Goal: Transaction & Acquisition: Obtain resource

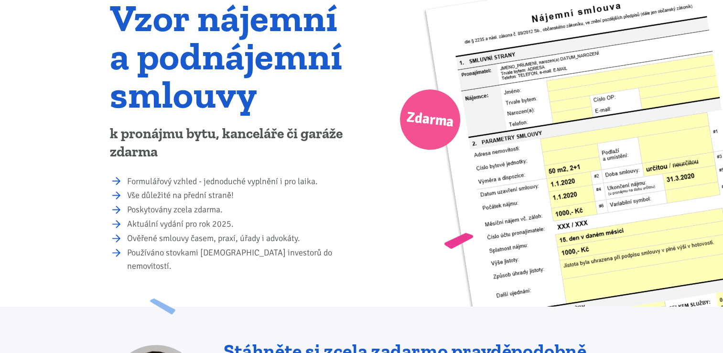
scroll to position [96, 0]
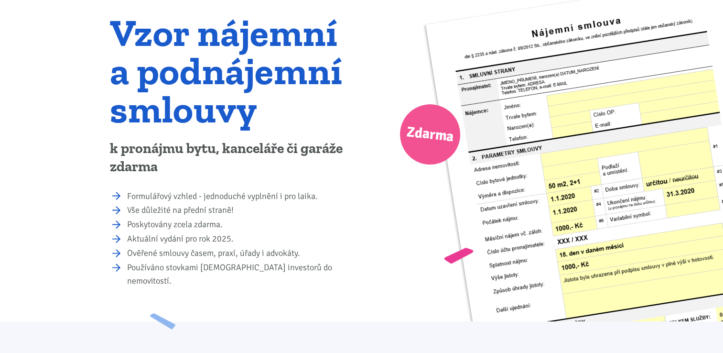
click at [517, 116] on img at bounding box center [607, 219] width 365 height 482
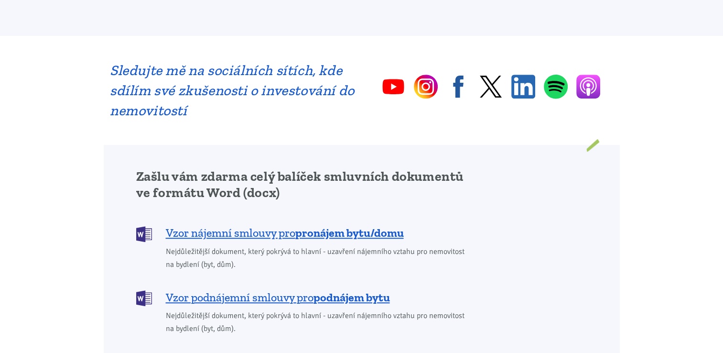
scroll to position [765, 0]
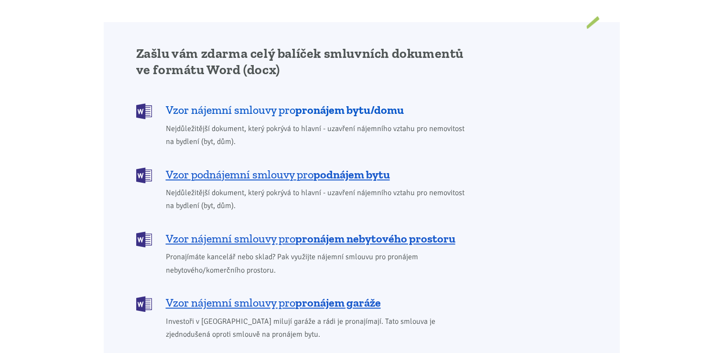
click at [234, 102] on span "Vzor nájemní smlouvy pro pronájem bytu/domu" at bounding box center [285, 109] width 238 height 15
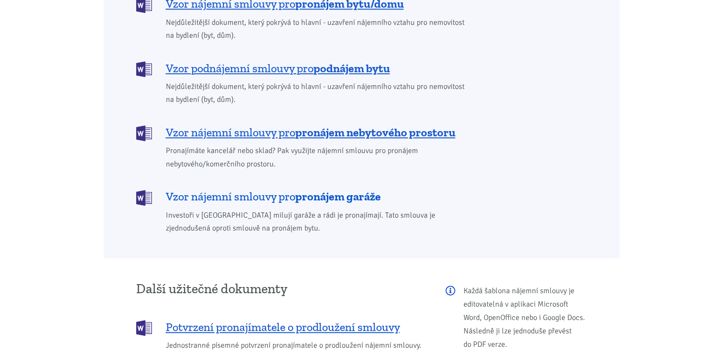
scroll to position [784, 0]
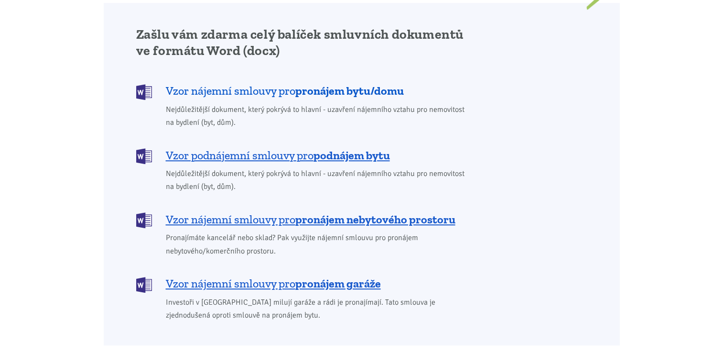
click at [334, 84] on b "pronájem bytu/domu" at bounding box center [349, 91] width 109 height 14
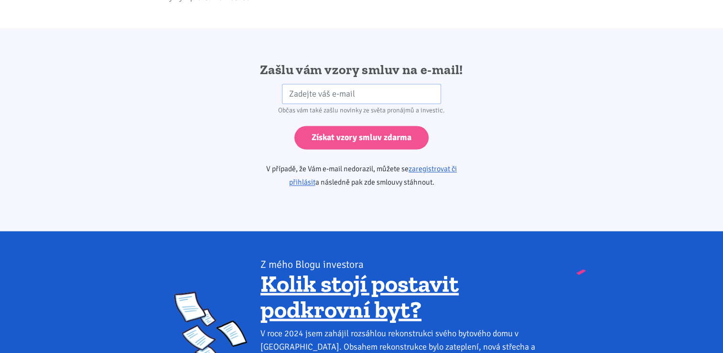
scroll to position [1597, 0]
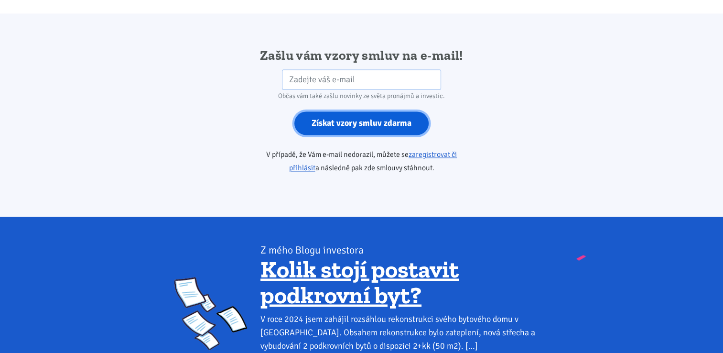
click at [346, 111] on input "Získat vzory smluv zdarma" at bounding box center [361, 122] width 134 height 23
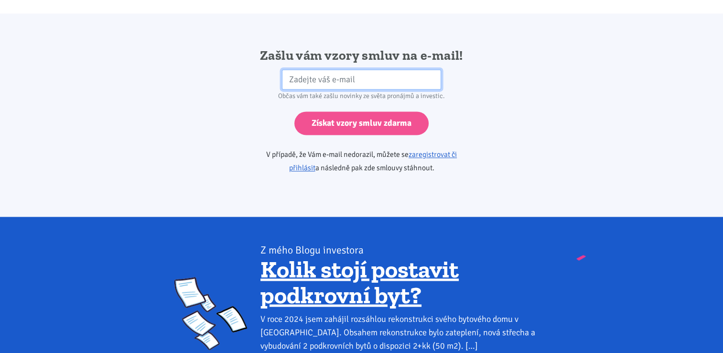
click at [370, 69] on input "email" at bounding box center [361, 79] width 159 height 21
click at [402, 69] on input "m" at bounding box center [361, 79] width 159 height 21
type input "m.d.mb@seznam.cz"
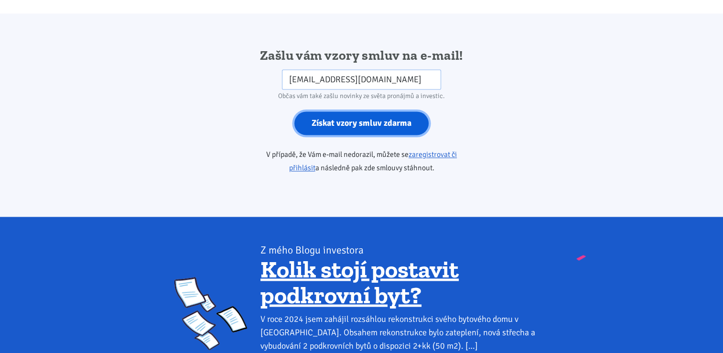
click at [348, 111] on input "Získat vzory smluv zdarma" at bounding box center [361, 122] width 134 height 23
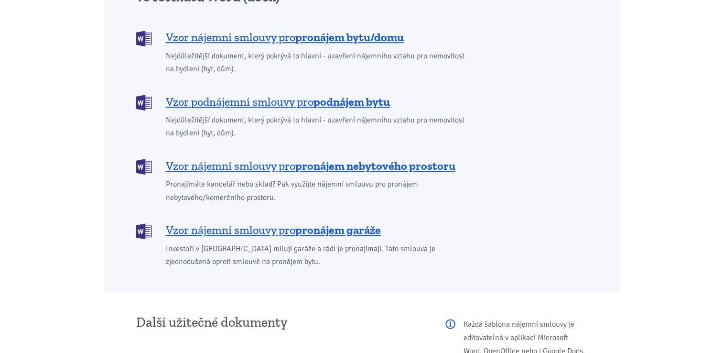
scroll to position [790, 0]
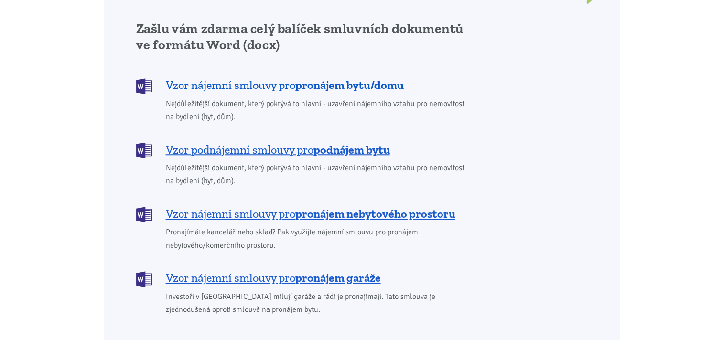
click at [367, 78] on b "pronájem bytu/domu" at bounding box center [349, 85] width 109 height 14
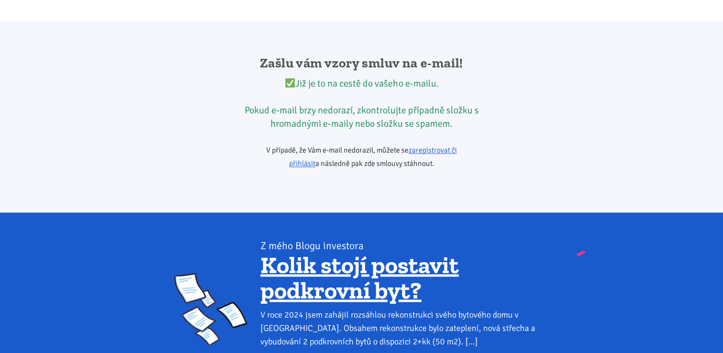
scroll to position [1597, 0]
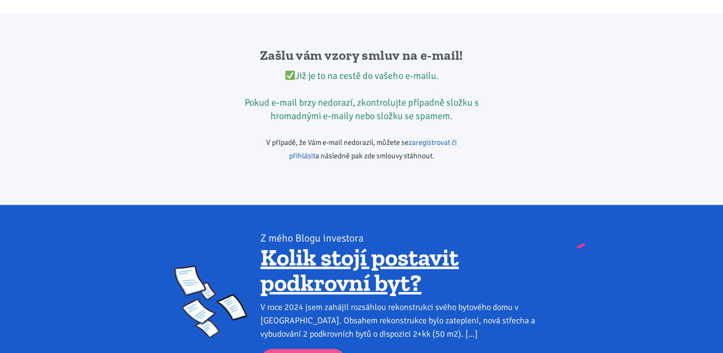
click at [418, 138] on link "zaregistrovat či přihlásit" at bounding box center [373, 149] width 168 height 23
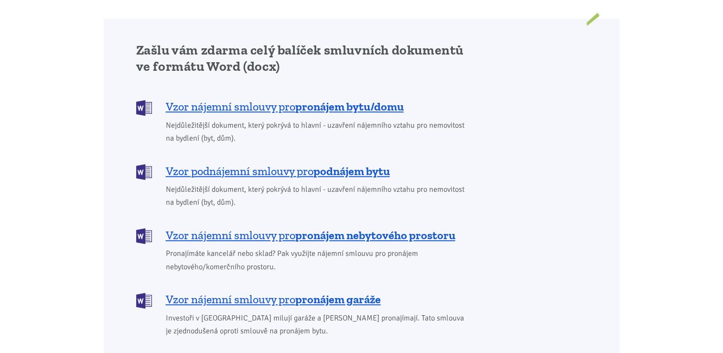
scroll to position [765, 0]
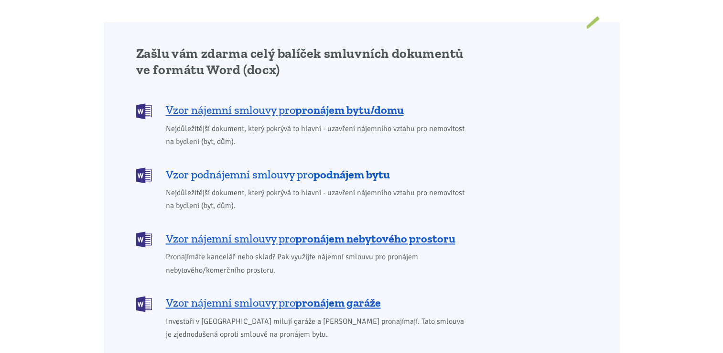
click at [337, 167] on b "podnájem bytu" at bounding box center [352, 174] width 76 height 14
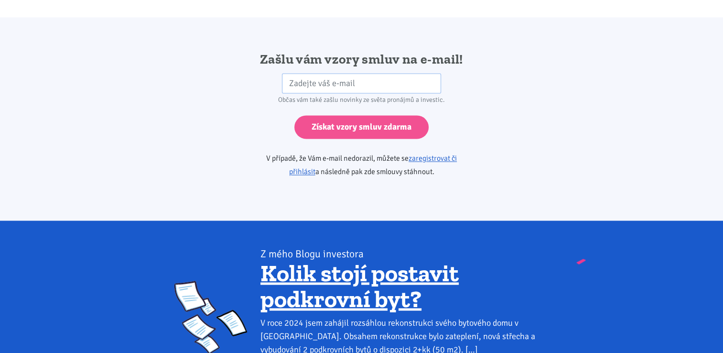
scroll to position [1597, 0]
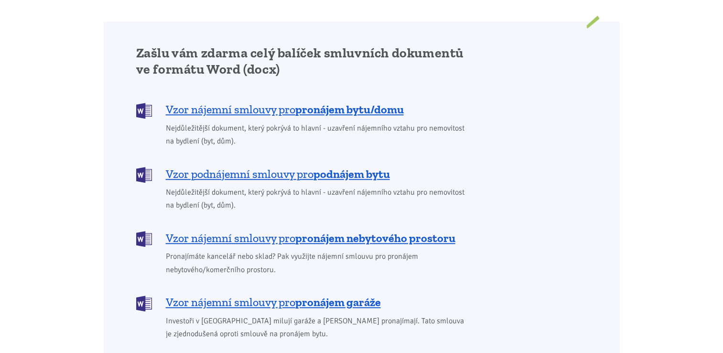
scroll to position [765, 0]
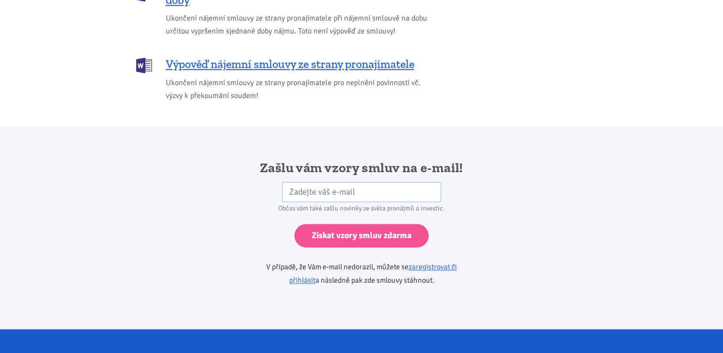
scroll to position [1482, 0]
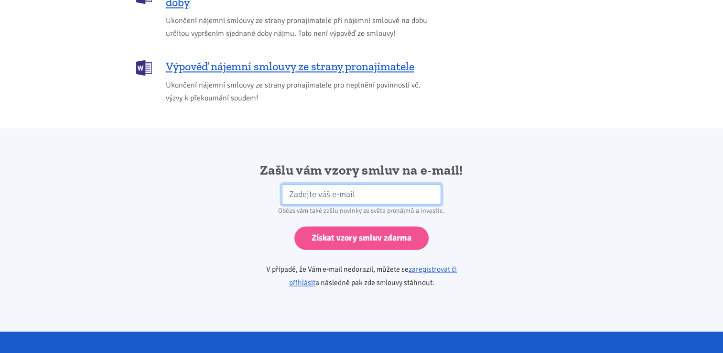
click at [342, 184] on input "email" at bounding box center [361, 194] width 159 height 21
type input "[EMAIL_ADDRESS][DOMAIN_NAME]"
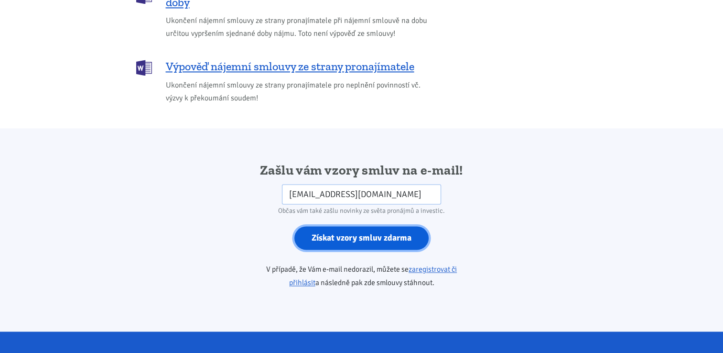
click at [349, 226] on input "Získat vzory smluv zdarma" at bounding box center [361, 237] width 134 height 23
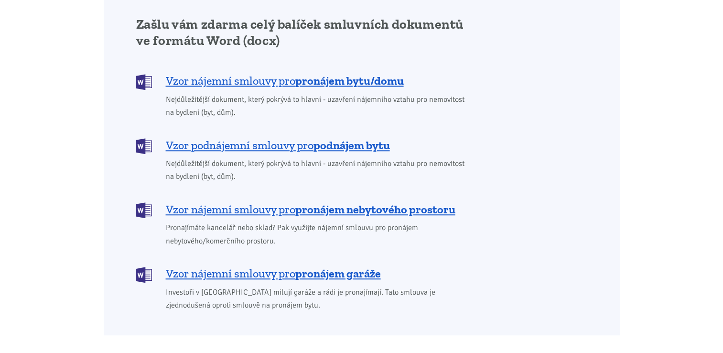
scroll to position [790, 0]
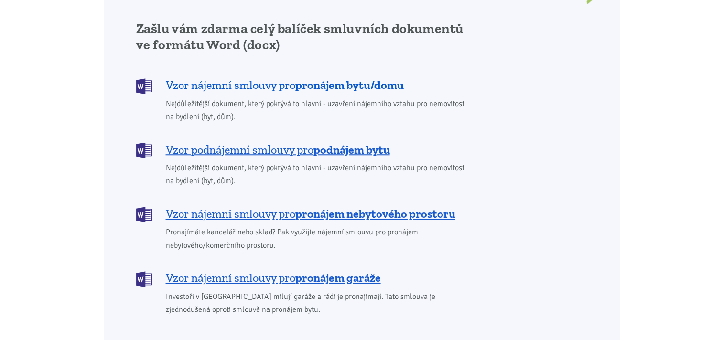
click at [339, 78] on b "pronájem bytu/domu" at bounding box center [349, 85] width 109 height 14
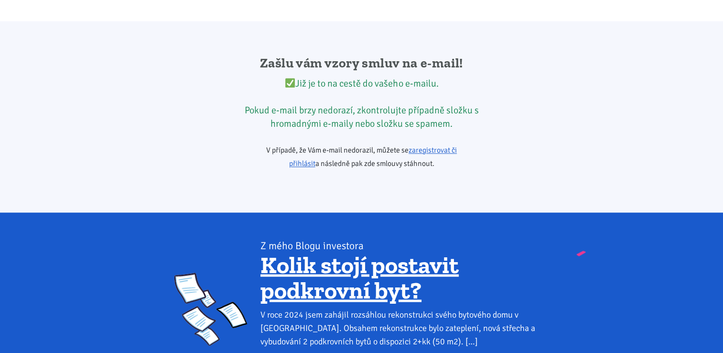
scroll to position [1597, 0]
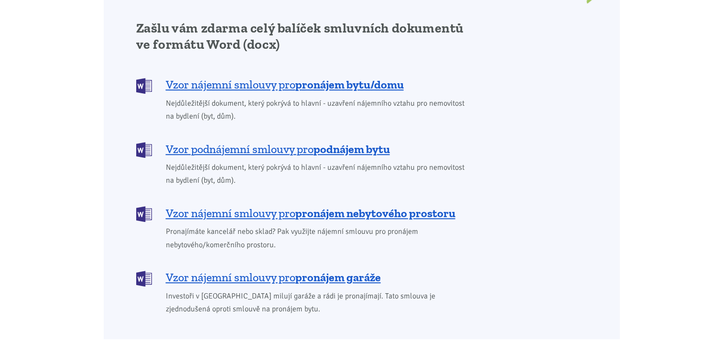
scroll to position [790, 0]
